Goal: Transaction & Acquisition: Subscribe to service/newsletter

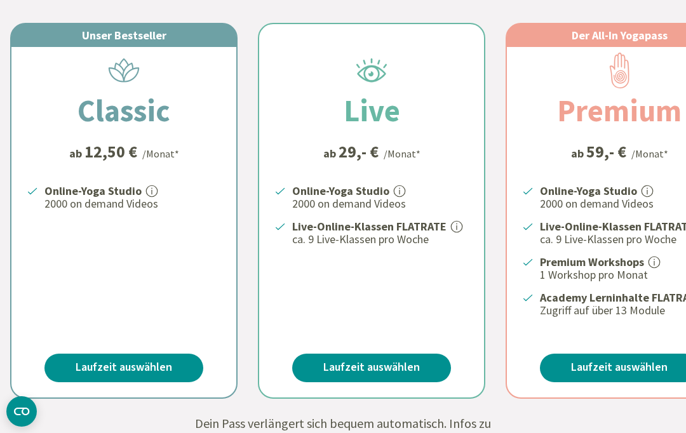
scroll to position [313, 0]
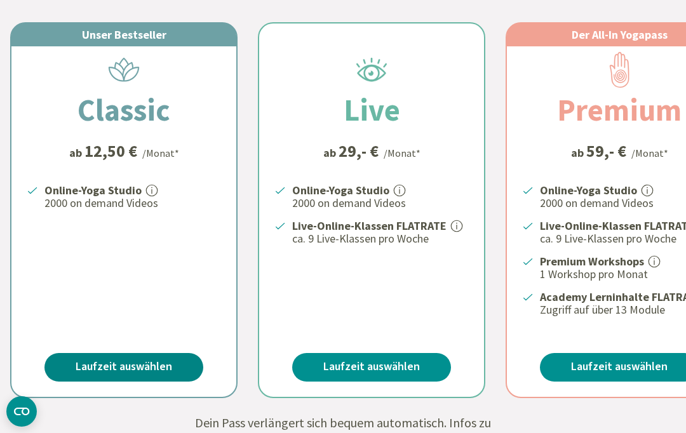
click at [110, 366] on link "Laufzeit auswählen" at bounding box center [123, 367] width 159 height 29
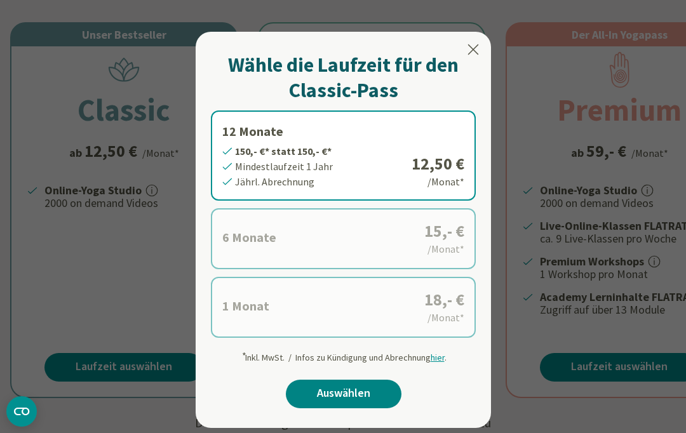
click at [333, 389] on link "Auswählen" at bounding box center [344, 394] width 116 height 29
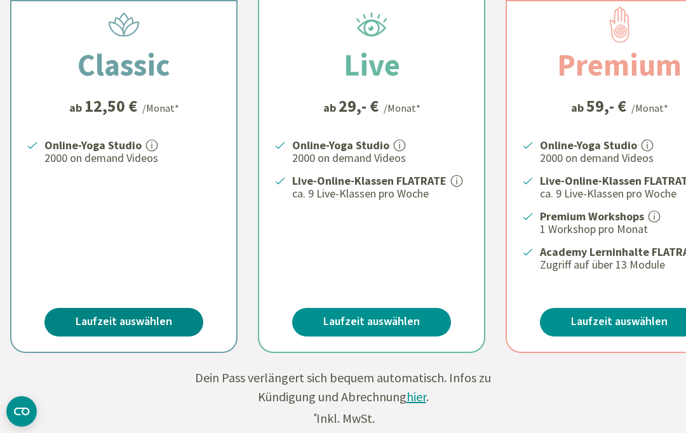
click at [89, 312] on link "Laufzeit auswählen" at bounding box center [123, 322] width 159 height 29
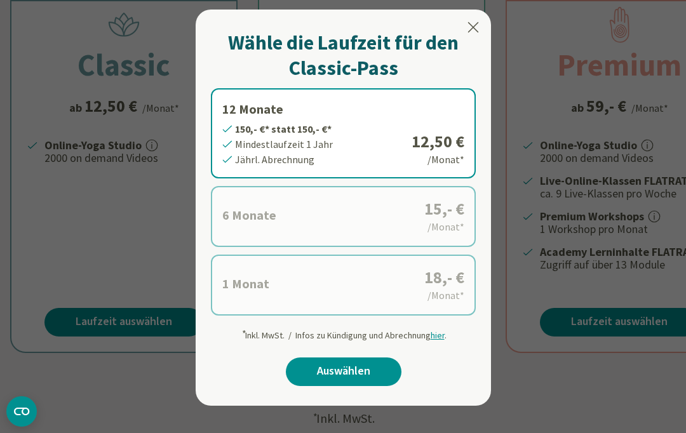
click at [250, 291] on label "1 Monat 18,- €* statt 18,- €* Mindestlaufzeit 1 Monat Monatl. Abrechnung 18,- €…" at bounding box center [343, 285] width 265 height 61
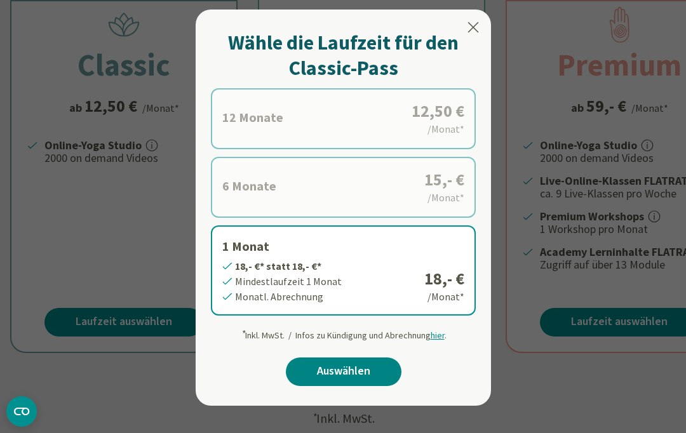
click at [318, 371] on link "Auswählen" at bounding box center [344, 371] width 116 height 29
